Goal: Task Accomplishment & Management: Complete application form

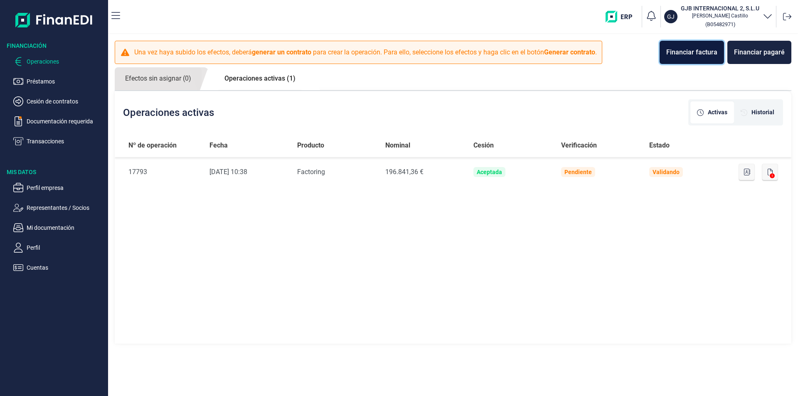
click at [689, 54] on div "Financiar factura" at bounding box center [691, 52] width 51 height 10
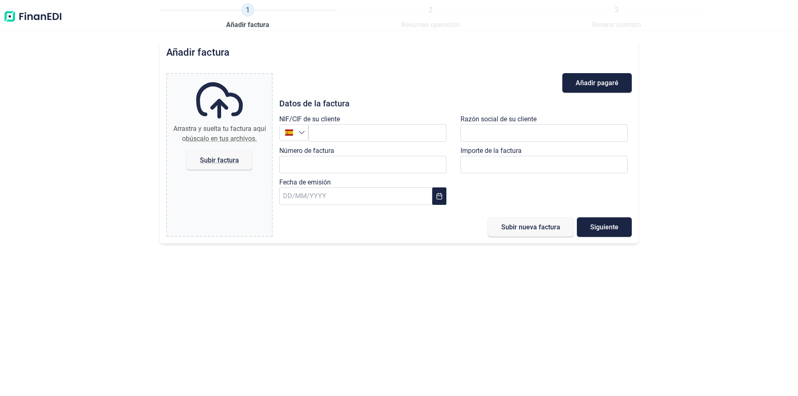
type input "0,00 €"
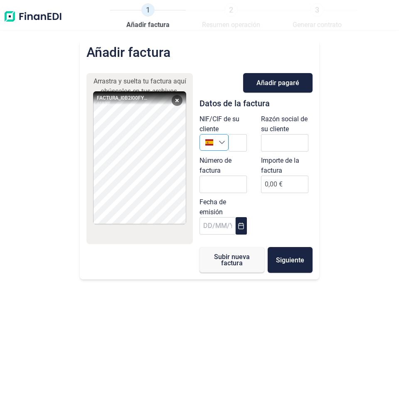
click at [222, 145] on icon "Seleccione un país" at bounding box center [222, 142] width 7 height 7
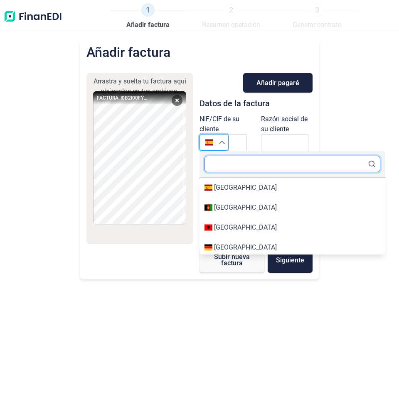
click at [230, 168] on input "text" at bounding box center [292, 164] width 176 height 17
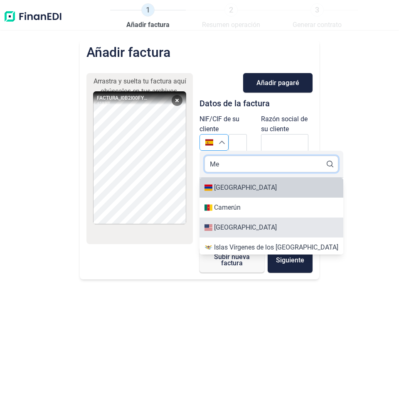
type input "Me"
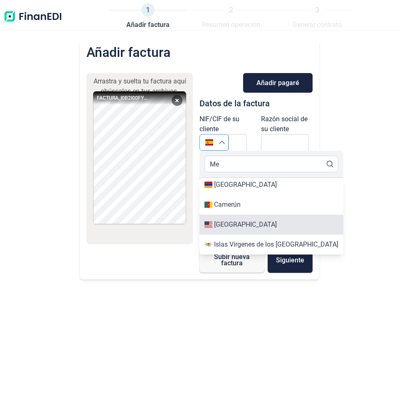
scroll to position [44, 0]
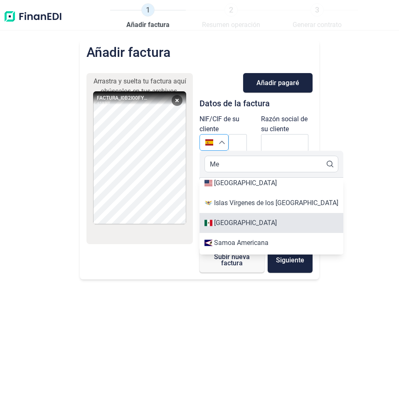
click at [274, 229] on li "[GEOGRAPHIC_DATA]" at bounding box center [271, 223] width 144 height 20
type input "[GEOGRAPHIC_DATA]"
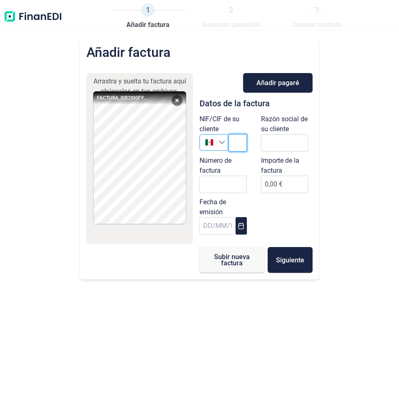
click at [237, 147] on input "text" at bounding box center [238, 142] width 18 height 17
paste input "SUB910603SB3"
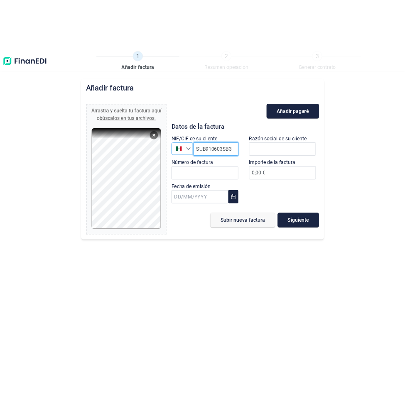
scroll to position [0, 0]
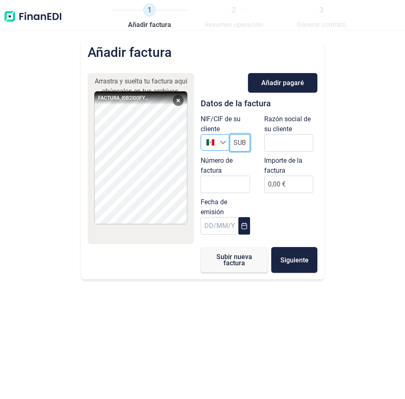
type input "SUB910603SB3"
click at [293, 147] on input "text" at bounding box center [288, 142] width 49 height 17
paste input "SUBURBIA, S. DE R.L. DE C.V."
type input "SUBURBIA, S. DE R.L. DE C.V."
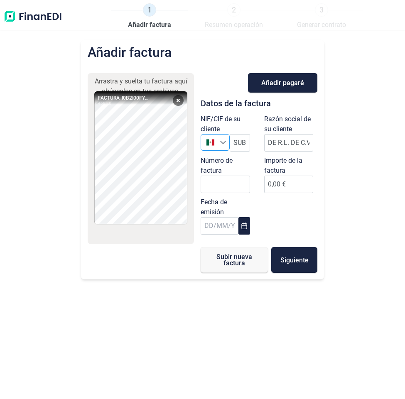
scroll to position [0, 0]
click at [219, 188] on input "Número de factura" at bounding box center [225, 184] width 49 height 17
paste input "I0B2I00FY00001074"
type input "I0B2I00FY00001074"
drag, startPoint x: 271, startPoint y: 182, endPoint x: 277, endPoint y: 197, distance: 15.9
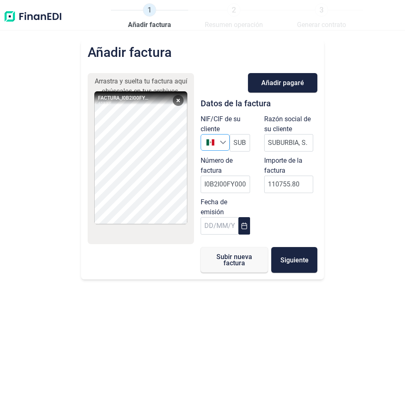
type input "110.755,80 €"
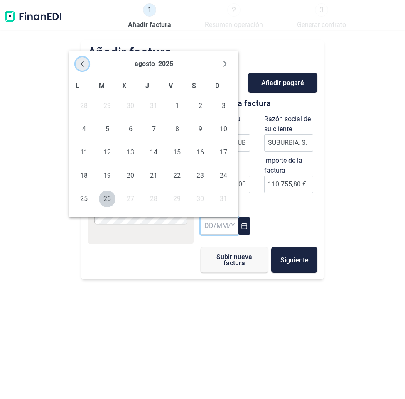
click at [84, 68] on button "Previous Month" at bounding box center [82, 63] width 13 height 13
click at [108, 150] on span "15" at bounding box center [107, 152] width 17 height 17
type input "[DATE]"
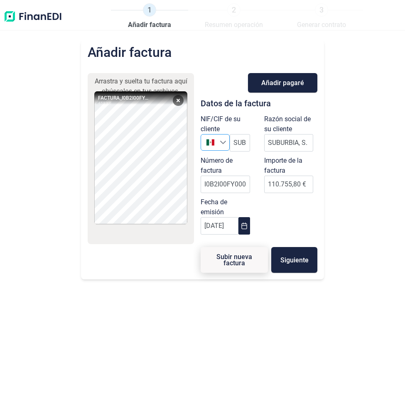
click at [232, 263] on span "Subir nueva factura" at bounding box center [234, 260] width 41 height 12
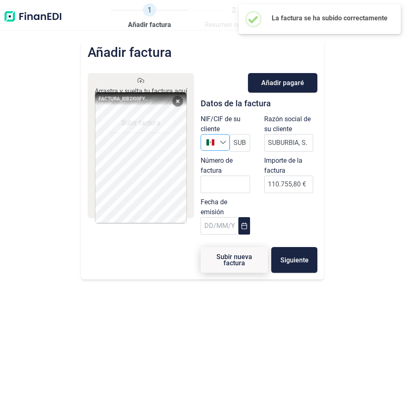
type input "0,00 €"
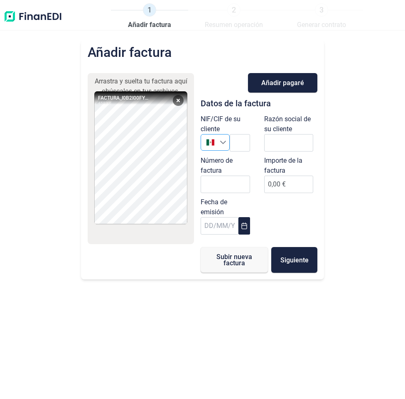
click at [61, 136] on div "Añadir factura Arrastra y suelta tu factura aquí o búscalos en tus archivos. FA…" at bounding box center [202, 219] width 405 height 359
click at [179, 101] on button "Remove" at bounding box center [178, 100] width 11 height 11
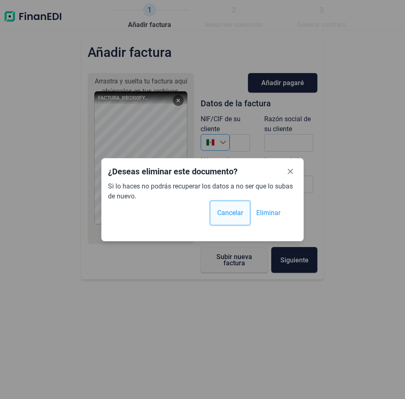
click at [227, 214] on span "Cancelar" at bounding box center [230, 213] width 26 height 10
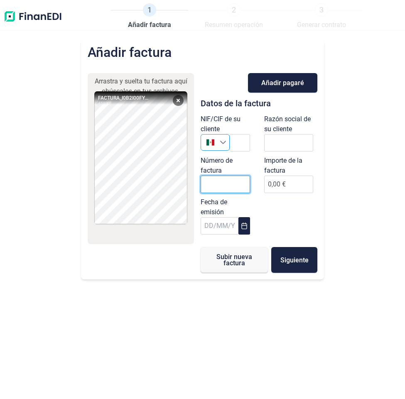
click at [213, 184] on input "Número de factura" at bounding box center [225, 184] width 49 height 17
paste input "SUB910603SB3"
type input "SUB910603SB3"
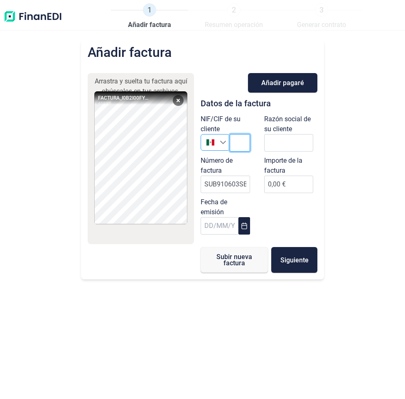
click at [235, 142] on input "text" at bounding box center [240, 142] width 20 height 17
paste input "SUB910603SB3"
type input "SUB910603SB3"
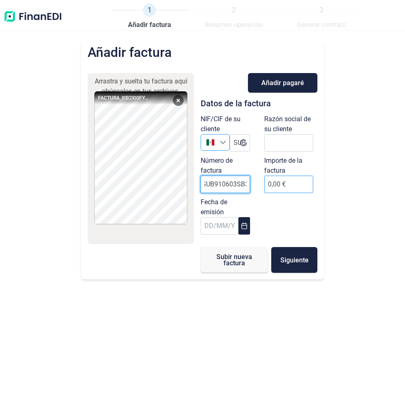
drag, startPoint x: 210, startPoint y: 184, endPoint x: 267, endPoint y: 184, distance: 56.9
click at [267, 184] on div "NIF/CIF de su cliente México México SUB910603SB3 Razón social de su cliente Núm…" at bounding box center [259, 176] width 127 height 125
paste input "I0B2I00FY00001075"
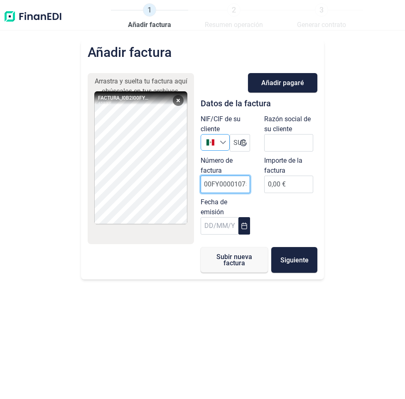
type input "I0B2I00FY00001075"
click at [285, 143] on input "text" at bounding box center [288, 142] width 49 height 17
paste input "SUBURBIA, S. DE R.L. DE C.V."
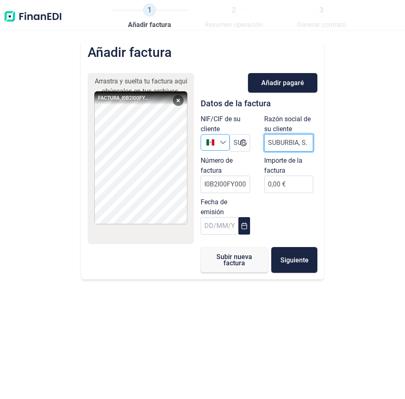
scroll to position [0, 41]
type input "SUBURBIA, S. DE R.L. DE C.V."
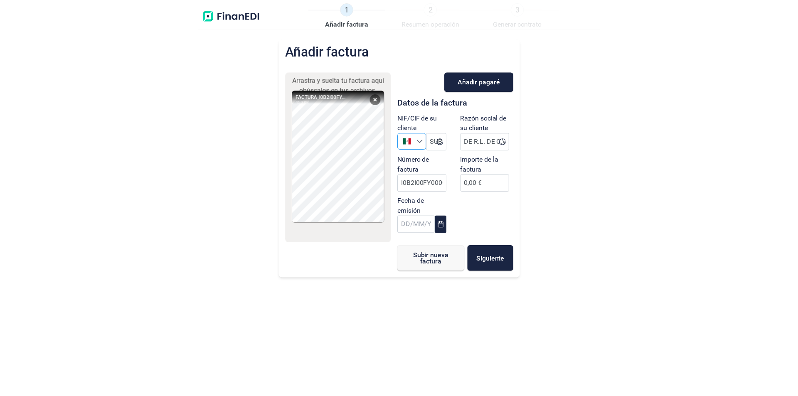
scroll to position [0, 0]
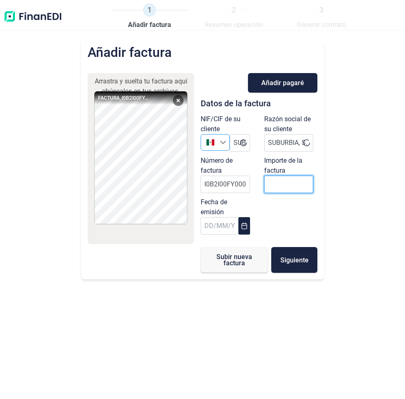
drag, startPoint x: 267, startPoint y: 186, endPoint x: 274, endPoint y: 188, distance: 7.0
paste input "number"
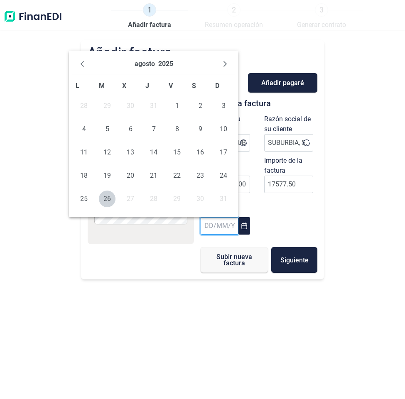
click at [201, 227] on input "text" at bounding box center [220, 225] width 38 height 17
type input "17.577,50 €"
click at [86, 65] on button "Previous Month" at bounding box center [82, 63] width 13 height 13
click at [110, 153] on span "15" at bounding box center [107, 152] width 17 height 17
type input "[DATE]"
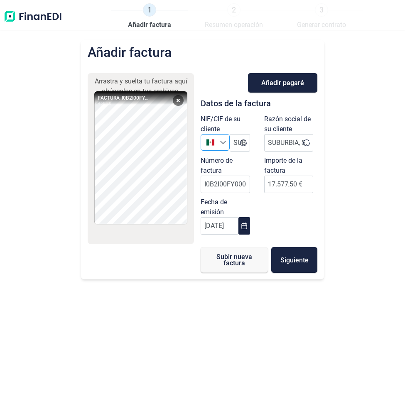
click at [184, 322] on div "Añadir factura Arrastra y suelta tu factura aquí o búscalos en tus archivos. FA…" at bounding box center [202, 219] width 405 height 359
click at [288, 142] on input "SUBURBIA, S. DE R.L. DE C.V." at bounding box center [288, 142] width 49 height 17
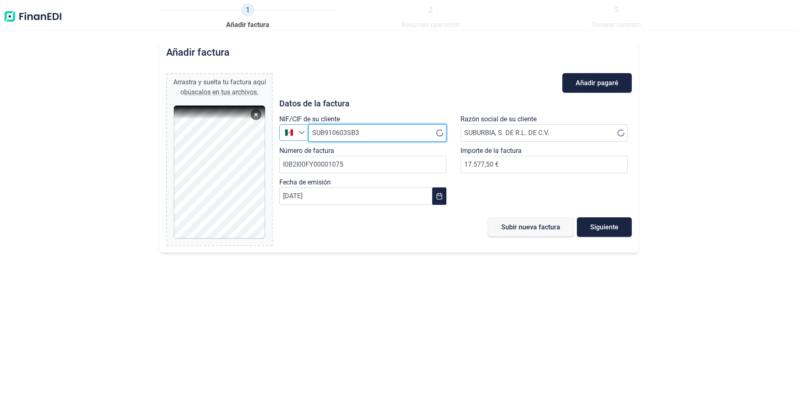
click at [400, 133] on input "SUB910603SB3" at bounding box center [377, 132] width 138 height 17
click at [534, 230] on span "Subir nueva factura" at bounding box center [530, 227] width 59 height 6
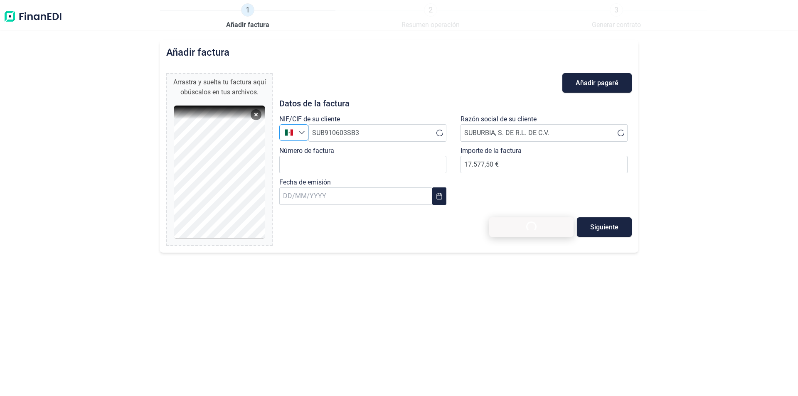
type input "0,00 €"
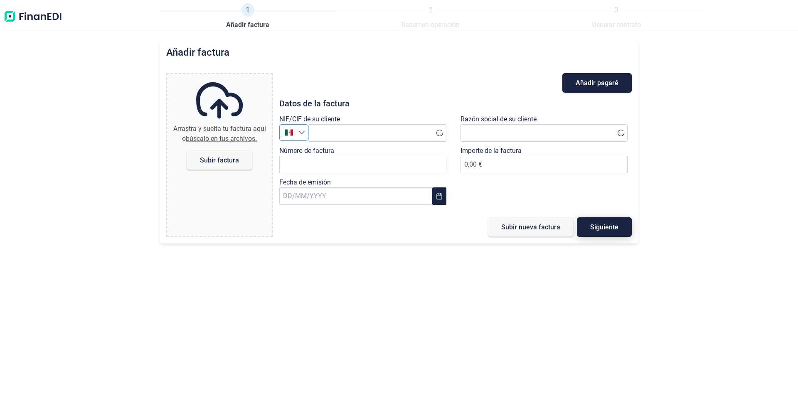
click at [622, 229] on button "Siguiente" at bounding box center [604, 227] width 55 height 20
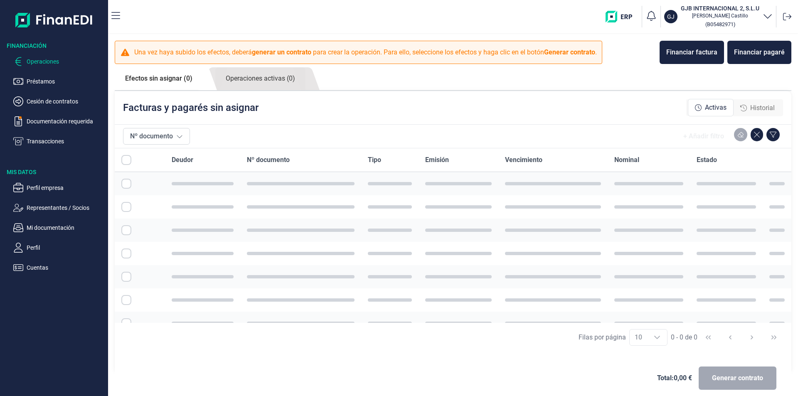
checkbox input "true"
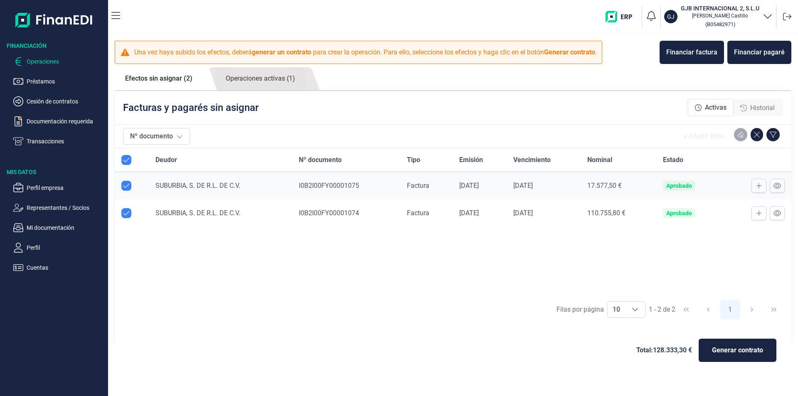
checkbox input "true"
click at [760, 187] on icon at bounding box center [759, 185] width 6 height 7
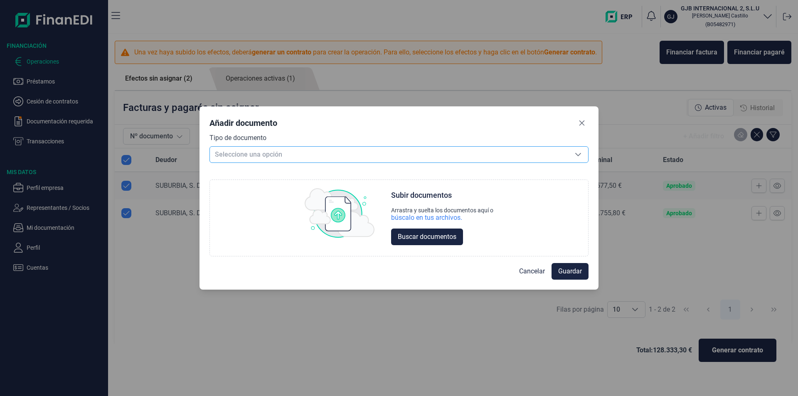
click at [578, 153] on icon "Seleccione una opción" at bounding box center [578, 154] width 7 height 7
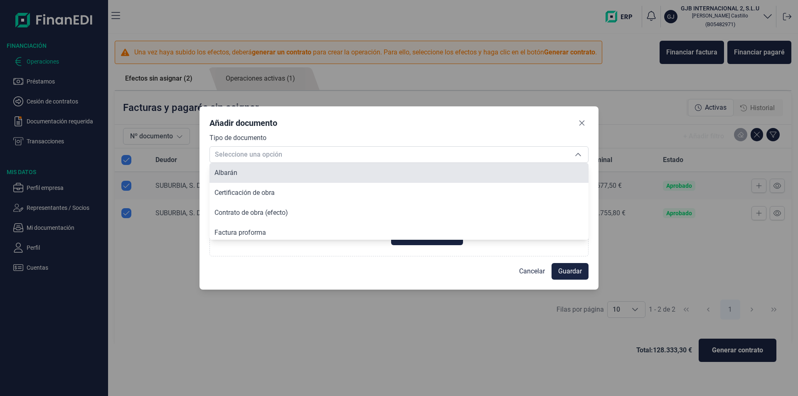
click at [296, 173] on li "Albarán" at bounding box center [398, 173] width 379 height 20
type input "Albarán"
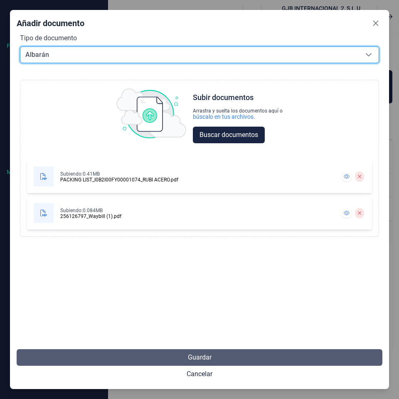
click at [204, 358] on span "Guardar" at bounding box center [200, 358] width 24 height 10
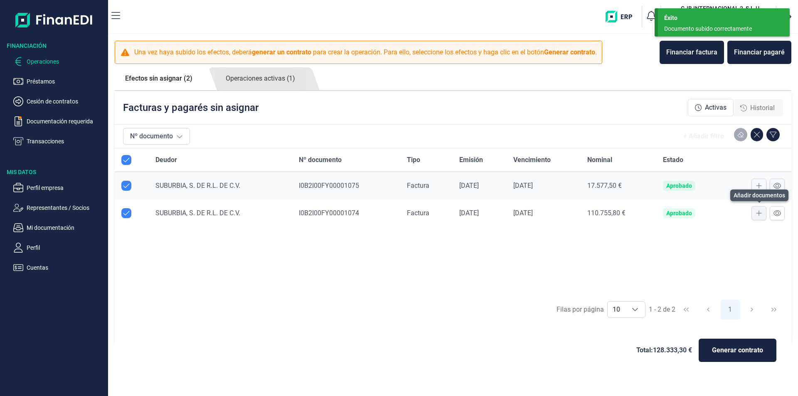
click at [758, 213] on icon at bounding box center [759, 213] width 6 height 7
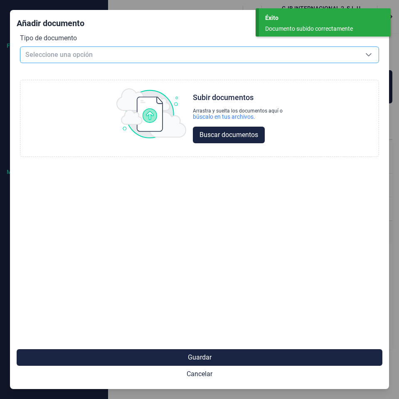
click at [273, 50] on span "Seleccione una opción" at bounding box center [189, 55] width 338 height 16
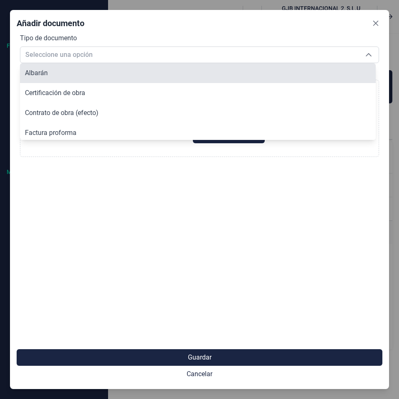
click at [119, 74] on li "Albarán" at bounding box center [198, 73] width 356 height 20
type input "Albarán"
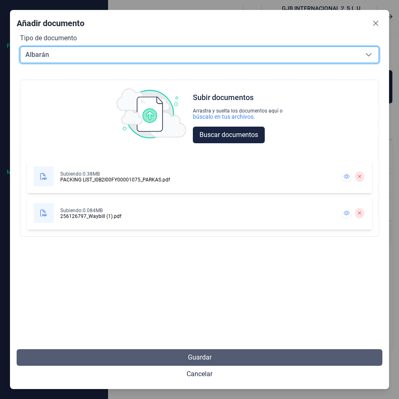
click at [194, 355] on span "Guardar" at bounding box center [200, 358] width 24 height 10
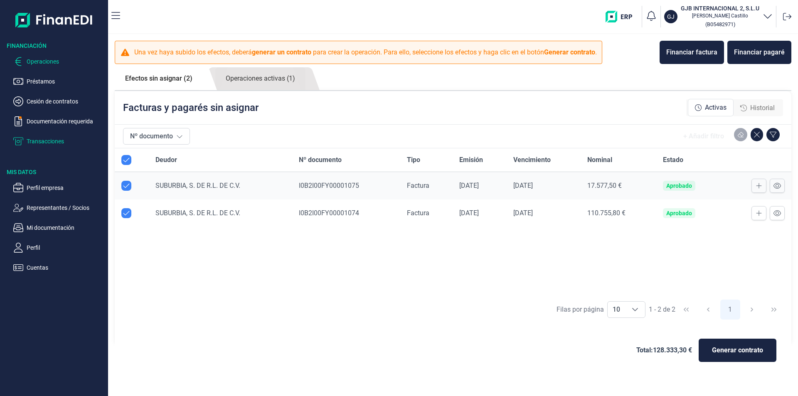
click at [47, 140] on p "Transacciones" at bounding box center [66, 141] width 78 height 10
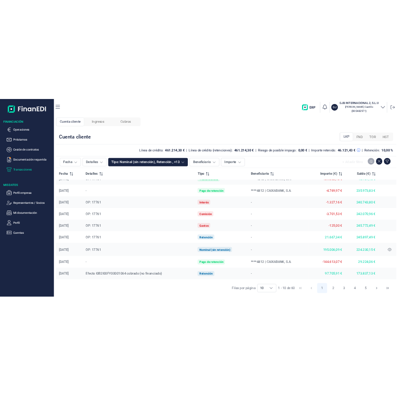
scroll to position [34, 0]
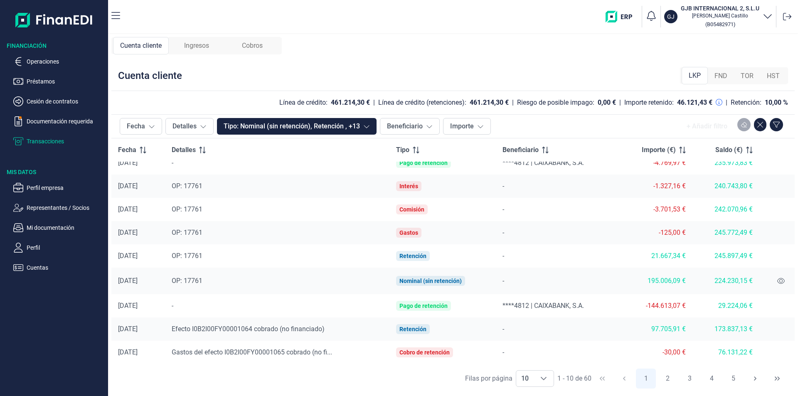
click at [704, 7] on h3 "GJB INTERNACIONAL 2, S.L.U" at bounding box center [720, 8] width 79 height 8
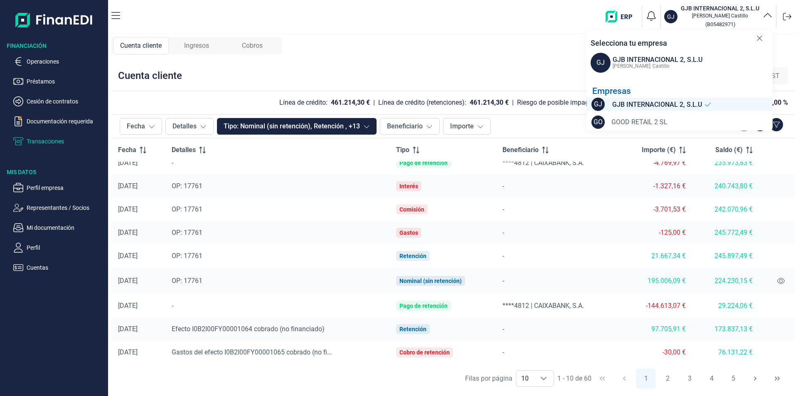
click at [628, 122] on span "GOOD RETAIL 2 SL" at bounding box center [639, 122] width 56 height 10
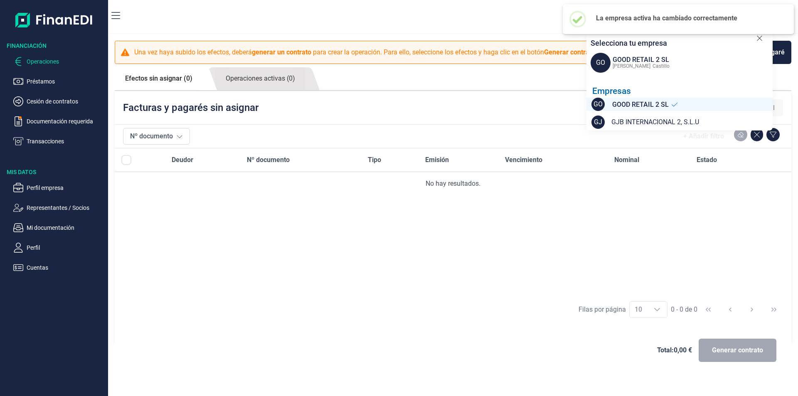
click at [325, 211] on div "Deudor Nº documento Tipo Emisión Vencimiento Nominal Estado No hay resultados." at bounding box center [453, 221] width 676 height 147
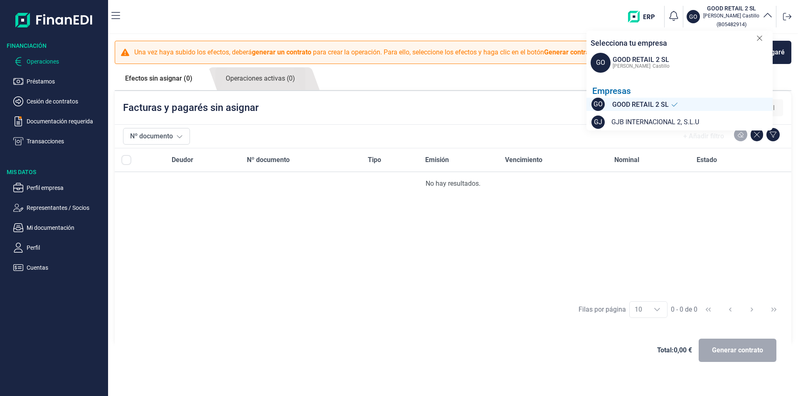
click at [333, 13] on div "GO GOOD RETAIL 2 SL [PERSON_NAME] ( B05482914 ) Selecciona tu empresa GO GOOD R…" at bounding box center [461, 16] width 668 height 27
click at [591, 184] on div "No hay resultados." at bounding box center [452, 184] width 663 height 10
click at [762, 39] on icon at bounding box center [759, 38] width 6 height 8
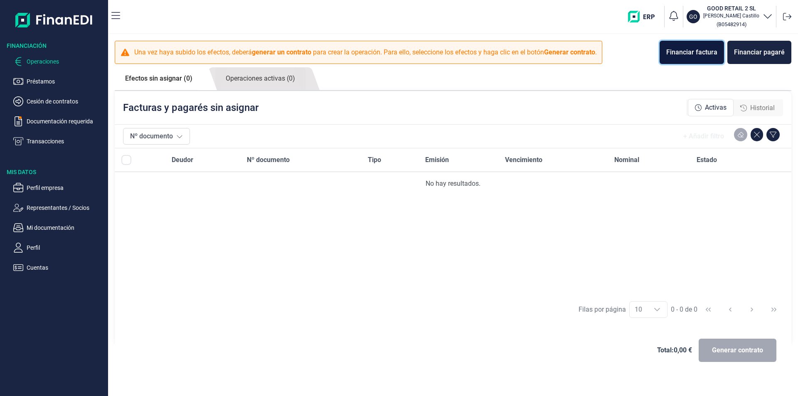
click at [689, 46] on button "Financiar factura" at bounding box center [691, 52] width 64 height 23
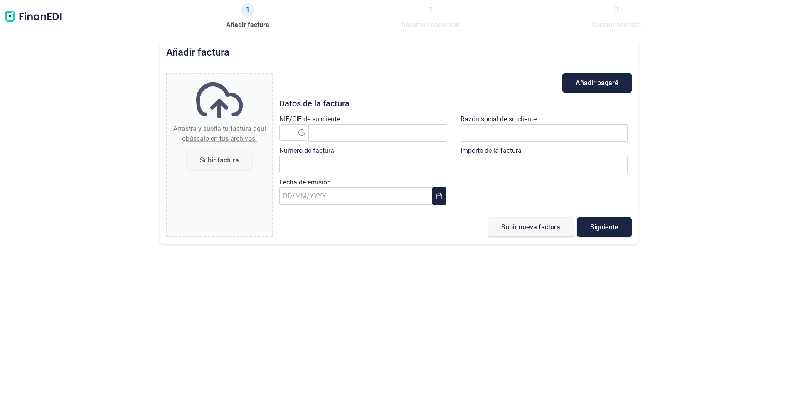
type input "0,00 €"
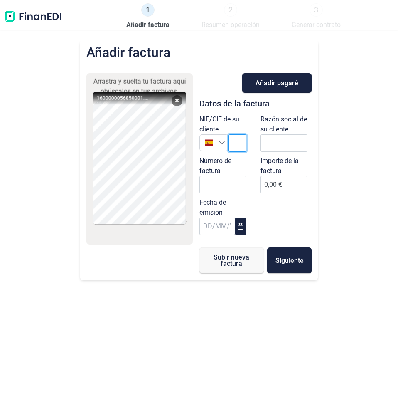
click at [242, 143] on input "text" at bounding box center [238, 142] width 18 height 17
paste input "A28017895"
click at [255, 160] on li "EL CORTE INGLES SA" at bounding box center [267, 163] width 77 height 17
type input "A28017895"
type input "EL CORTE INGLES SA"
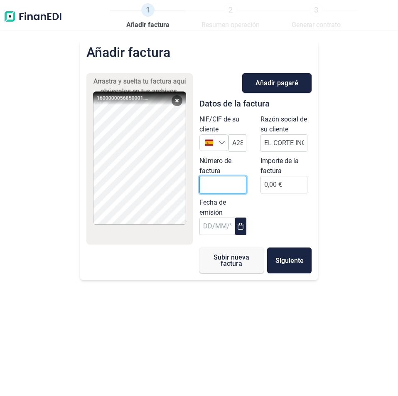
click at [205, 184] on input "Número de factura" at bounding box center [222, 184] width 47 height 17
paste input "0000005685"
type input "0000005685"
drag, startPoint x: 268, startPoint y: 183, endPoint x: 275, endPoint y: 193, distance: 12.7
type input "3.447,05 €"
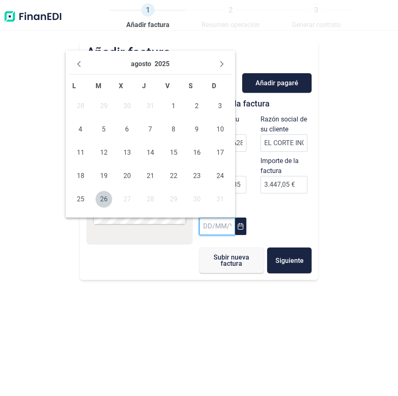
click at [206, 231] on input "text" at bounding box center [217, 225] width 36 height 17
click at [76, 66] on icon "Previous Month" at bounding box center [79, 64] width 7 height 7
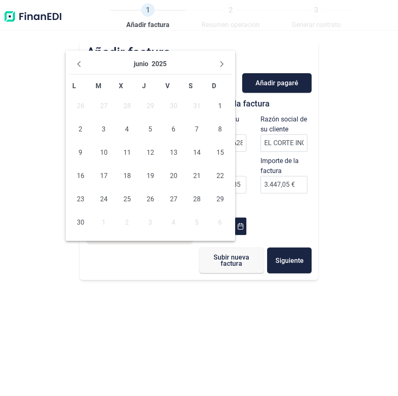
click at [76, 66] on icon "Previous Month" at bounding box center [79, 64] width 7 height 7
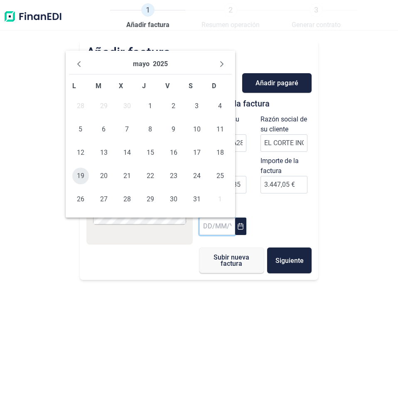
click at [82, 174] on span "19" at bounding box center [80, 175] width 17 height 17
type input "[DATE]"
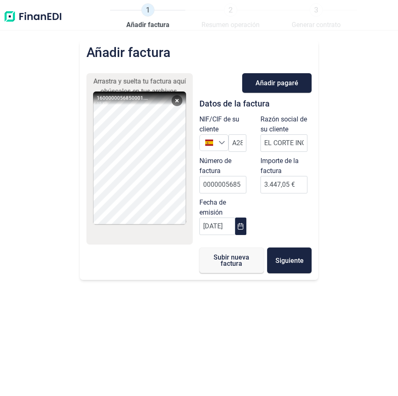
click at [216, 330] on div "Añadir factura Arrastra y suelta tu factura aquí o búscalos en tus archivos. 16…" at bounding box center [199, 218] width 398 height 356
click at [226, 265] on span "Subir nueva factura" at bounding box center [232, 260] width 38 height 12
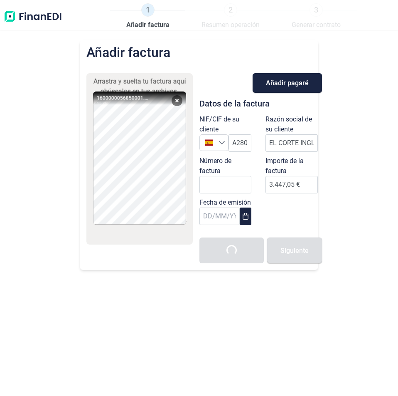
type input "0,00 €"
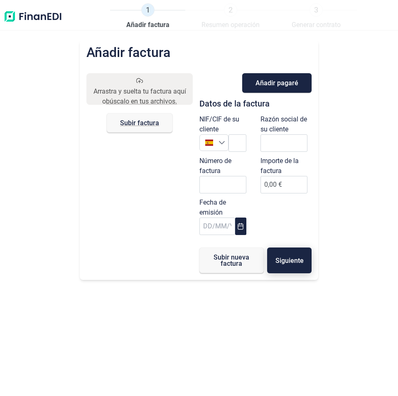
click at [281, 265] on button "Siguiente" at bounding box center [289, 260] width 45 height 26
